Goal: Navigation & Orientation: Understand site structure

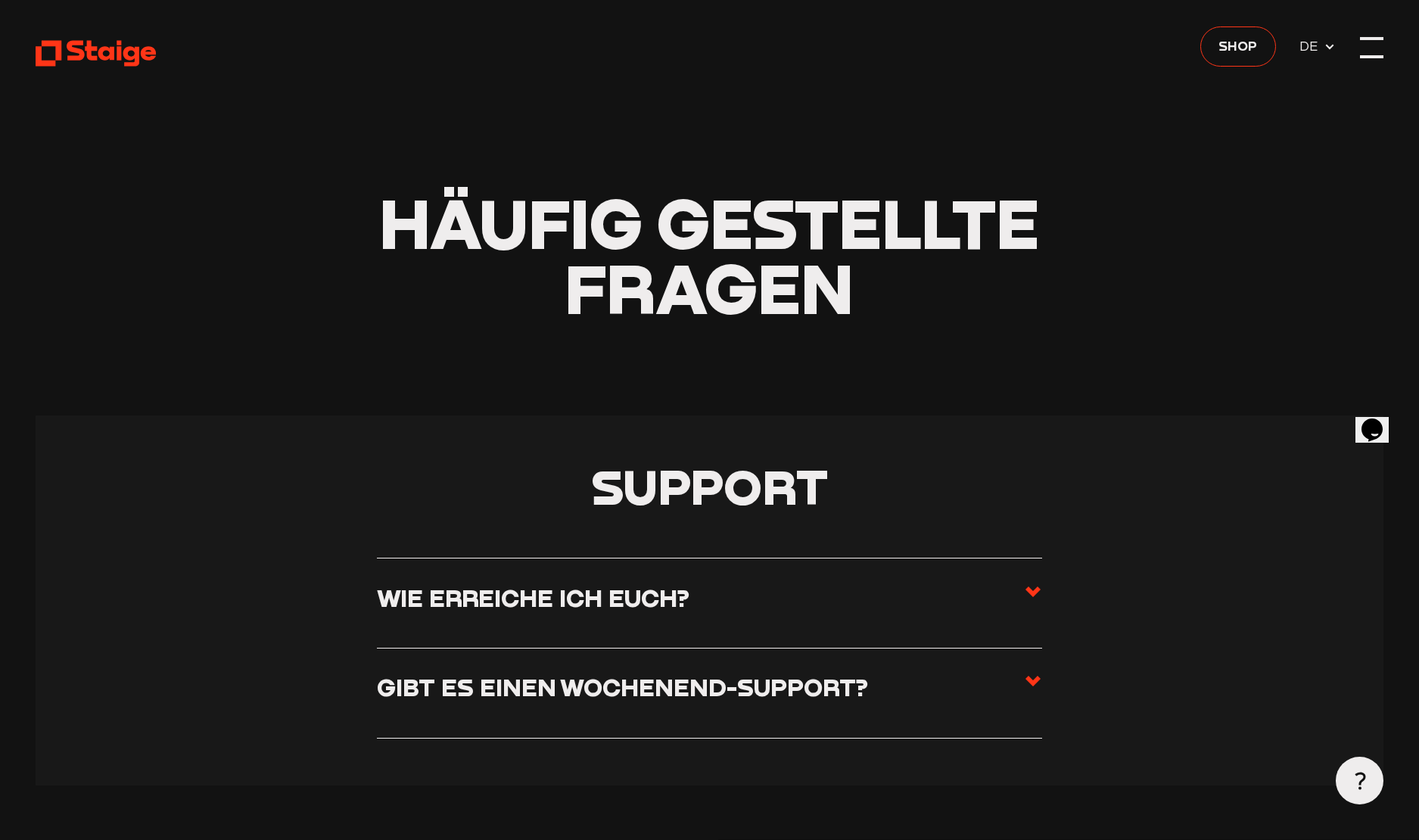
click at [1374, 52] on div at bounding box center [1372, 47] width 23 height 23
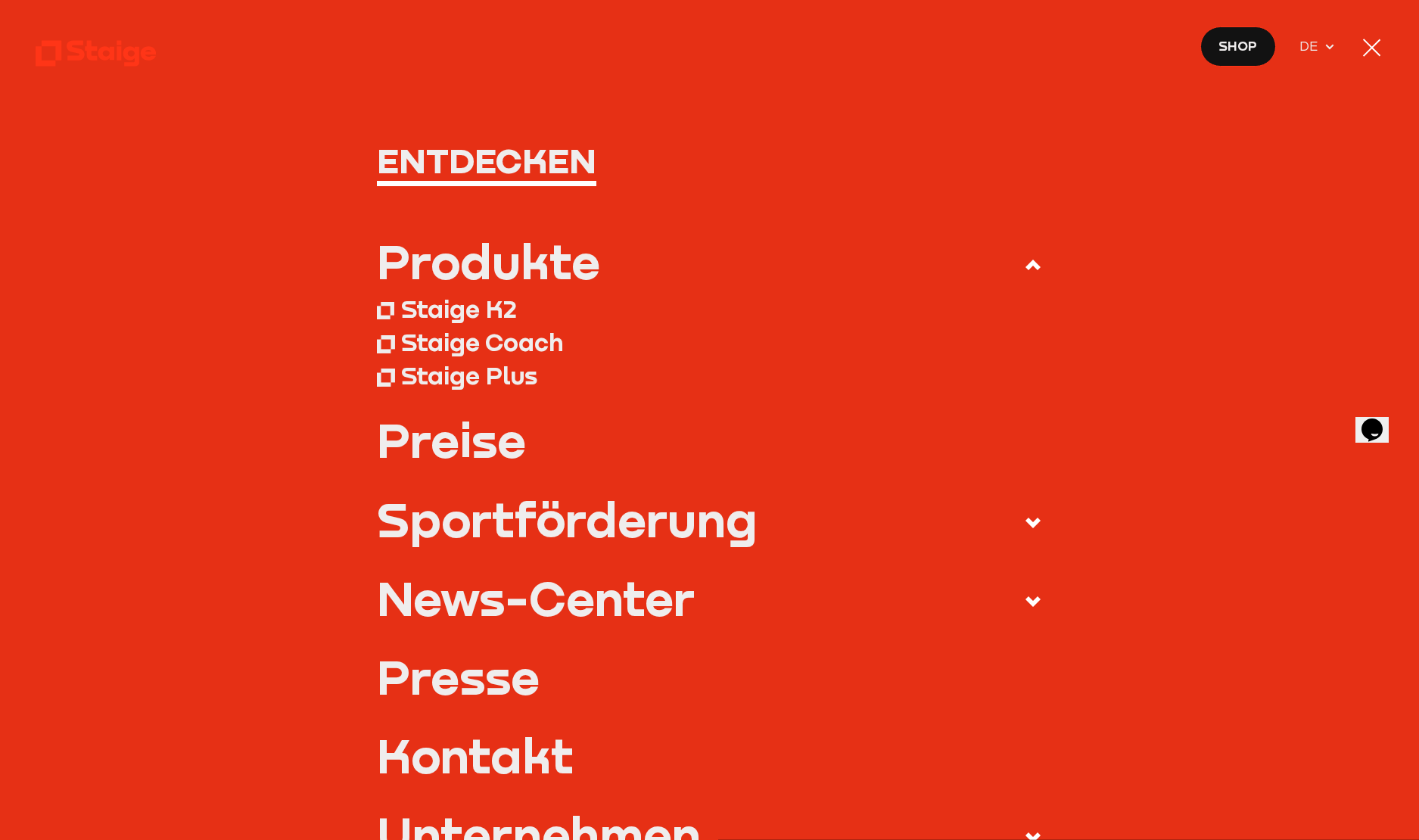
click at [1360, 47] on div at bounding box center [1372, 47] width 23 height 23
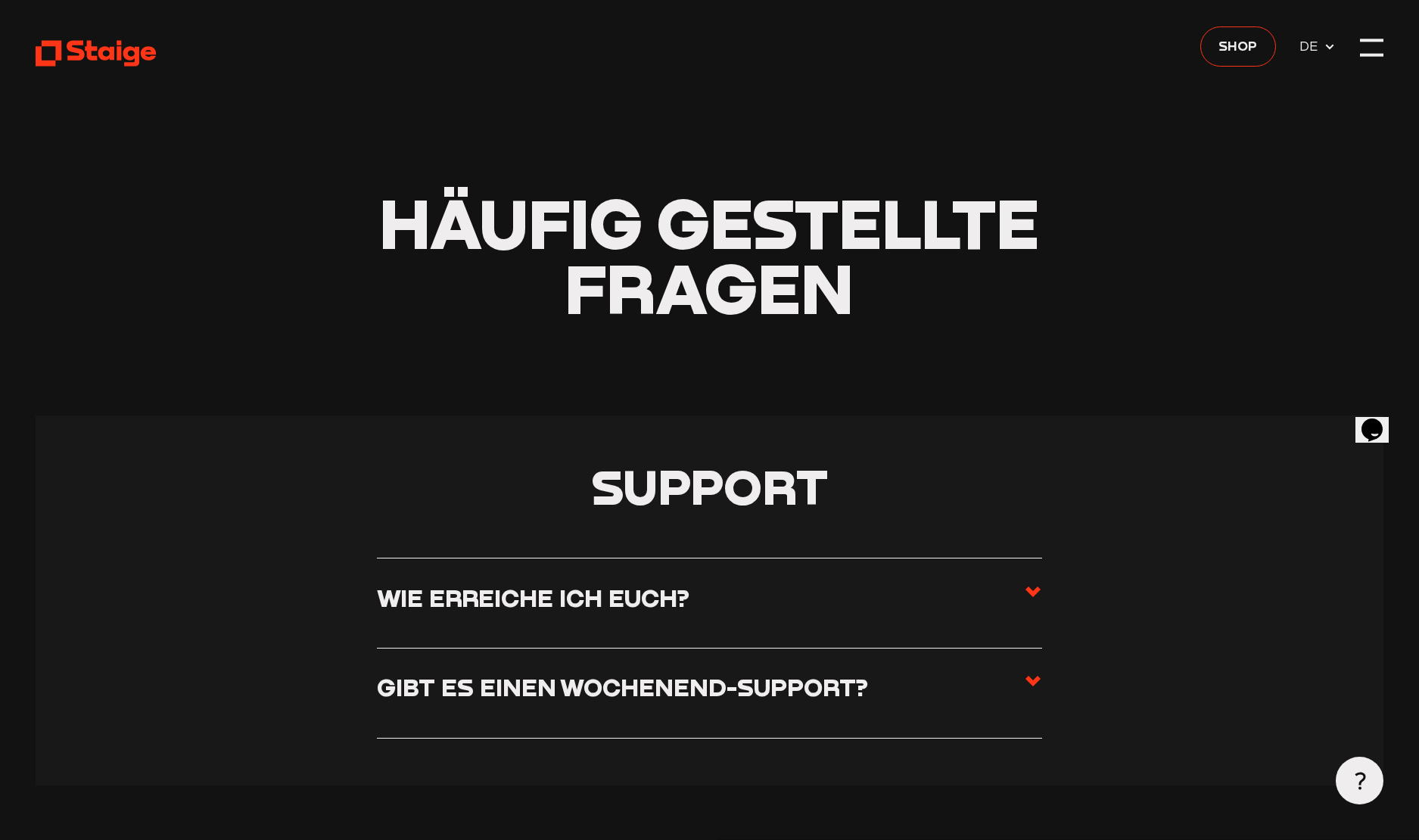
click at [1307, 52] on span "DE" at bounding box center [1311, 45] width 24 height 20
click at [1311, 43] on span "DE" at bounding box center [1311, 45] width 24 height 20
click at [91, 39] on icon at bounding box center [96, 53] width 121 height 30
click at [91, 55] on use at bounding box center [96, 53] width 121 height 26
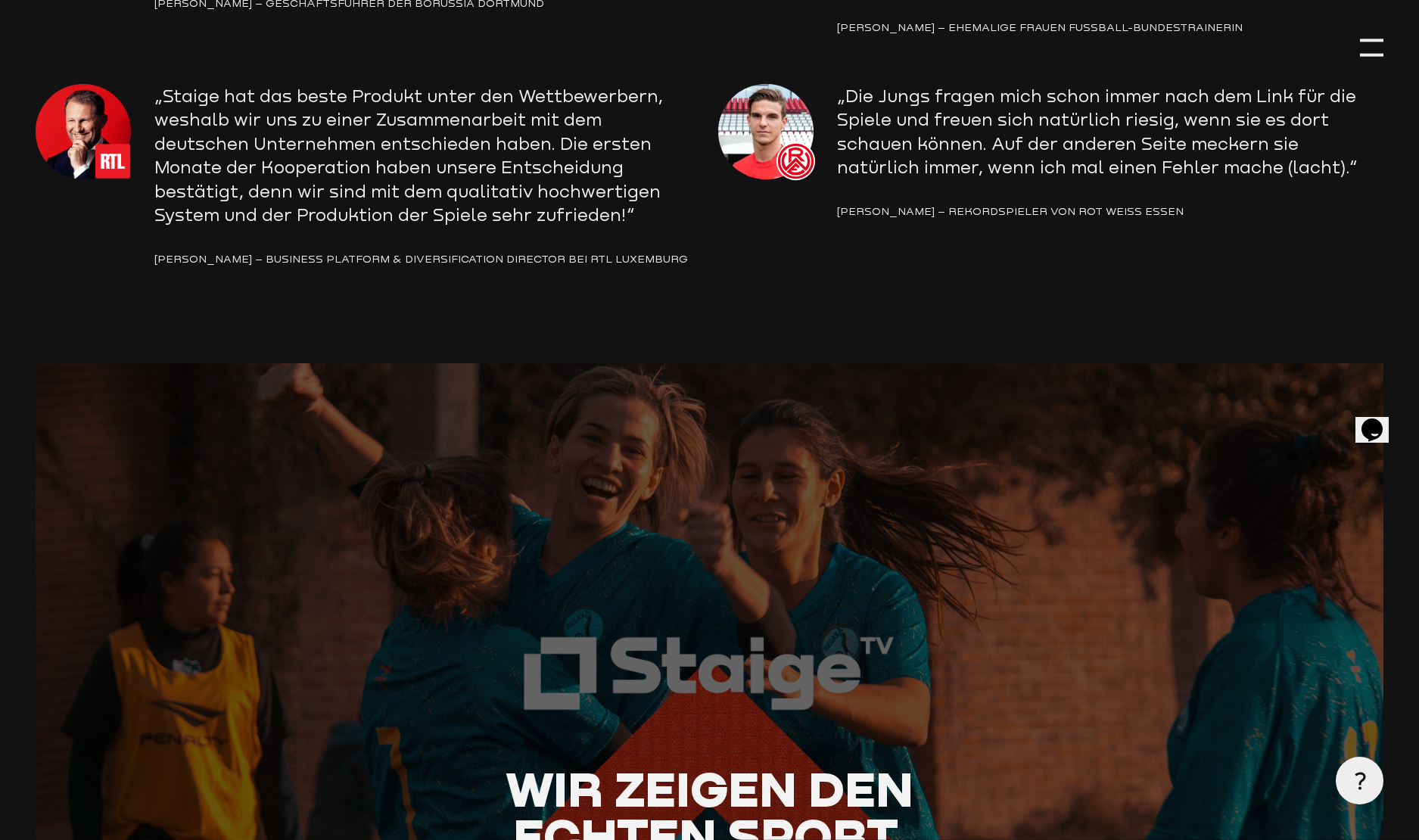
scroll to position [2231, 0]
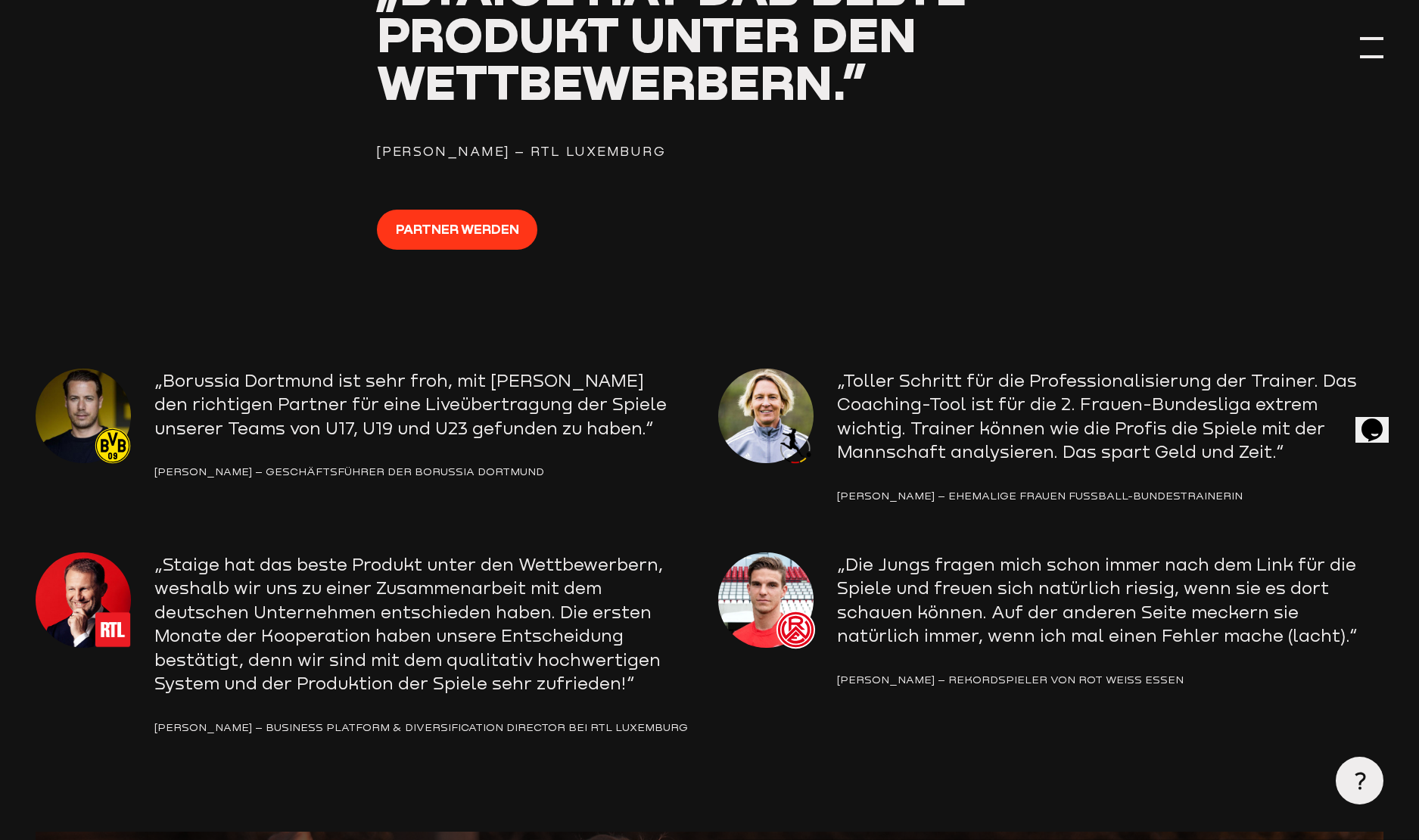
click at [1382, 48] on div at bounding box center [1372, 47] width 23 height 23
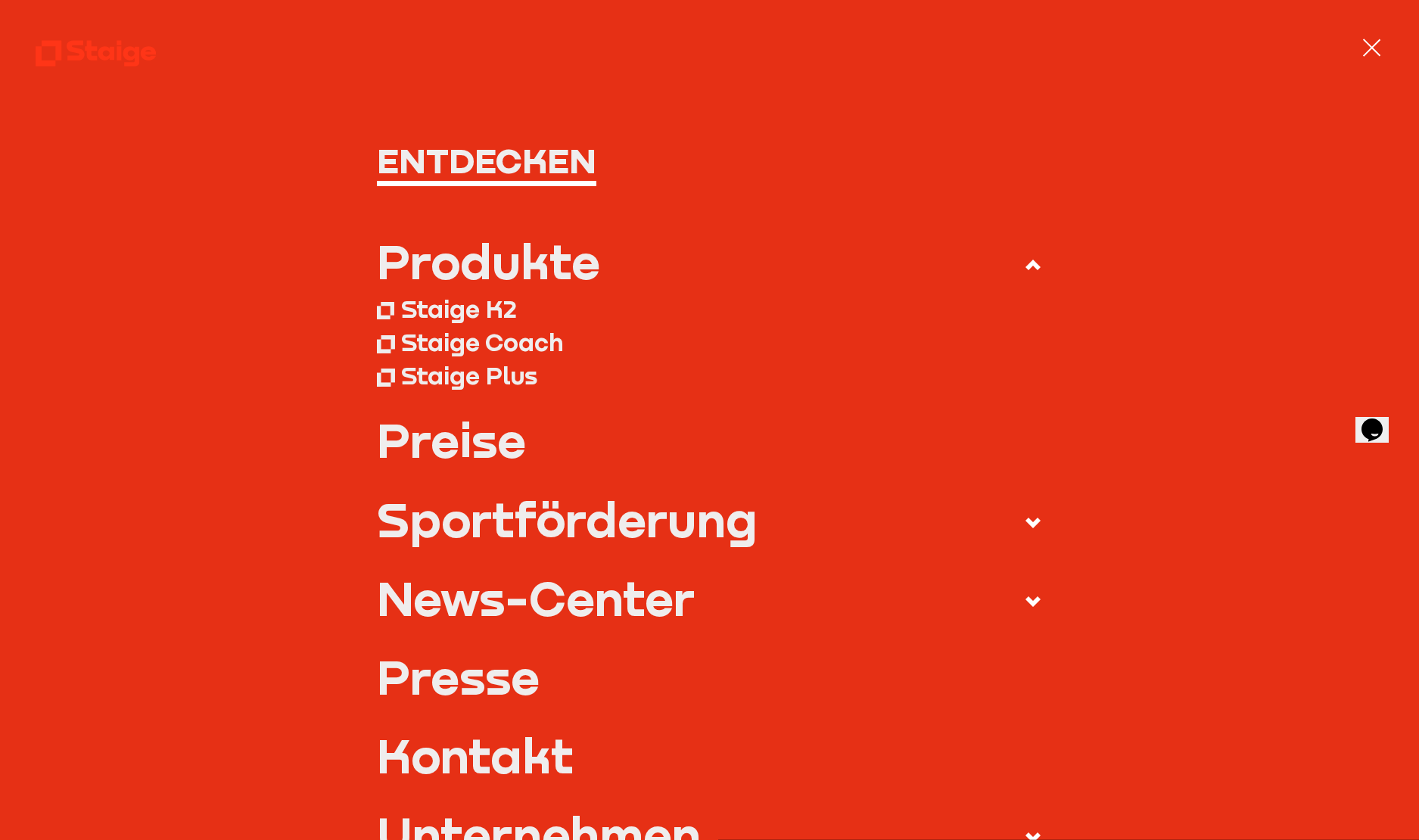
click at [1374, 40] on div at bounding box center [1372, 47] width 23 height 23
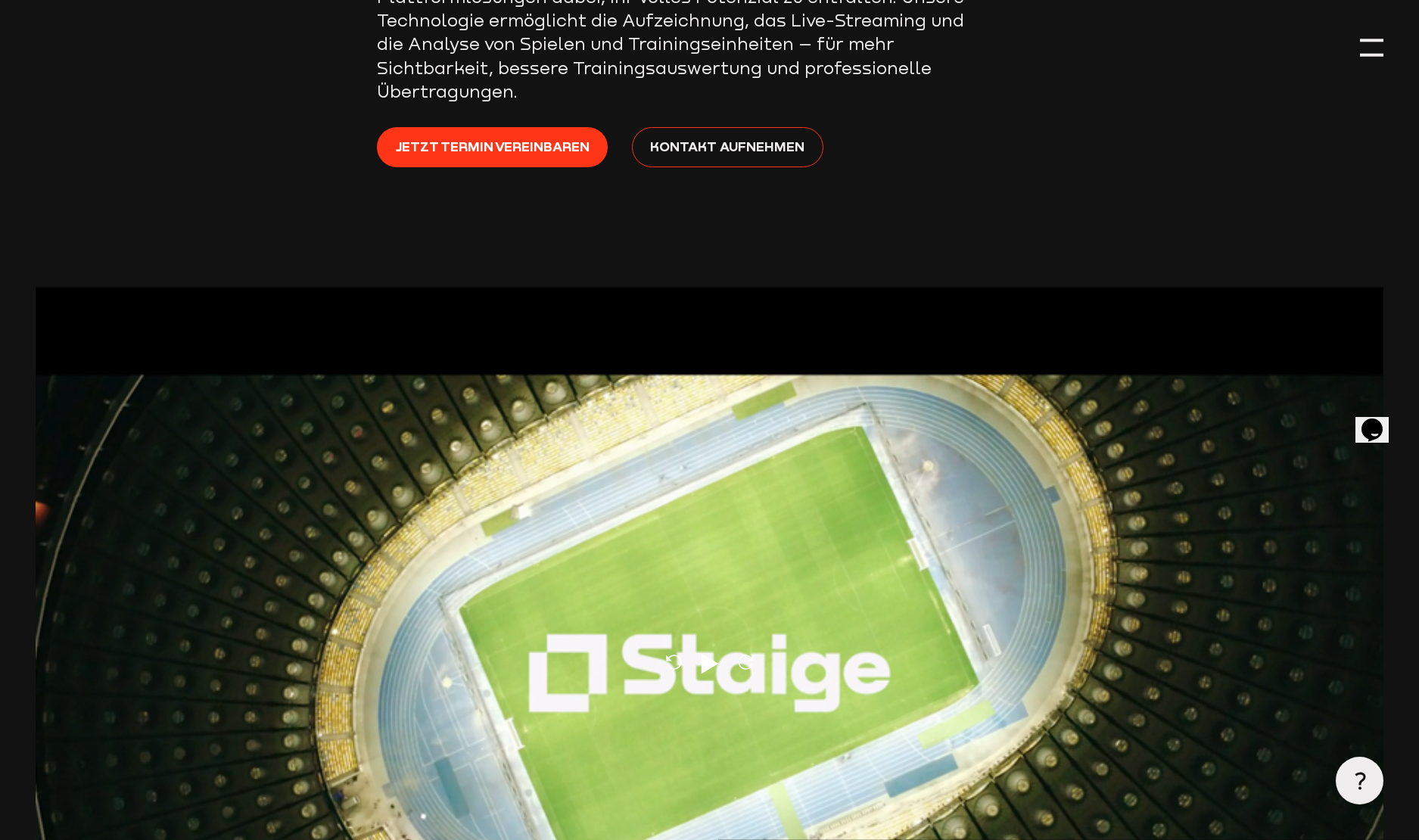
scroll to position [0, 0]
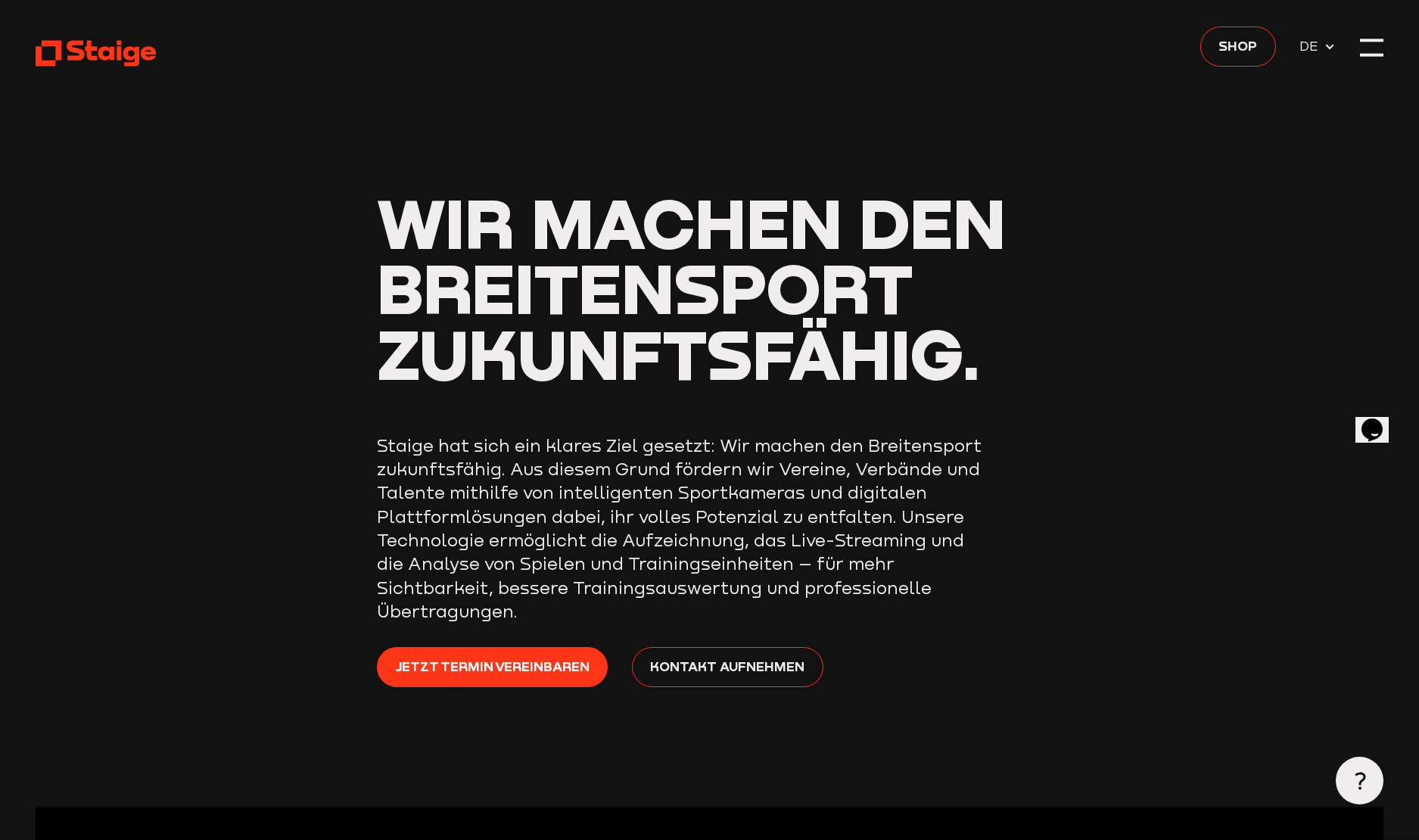
click at [136, 57] on use at bounding box center [96, 53] width 121 height 26
